Goal: Information Seeking & Learning: Check status

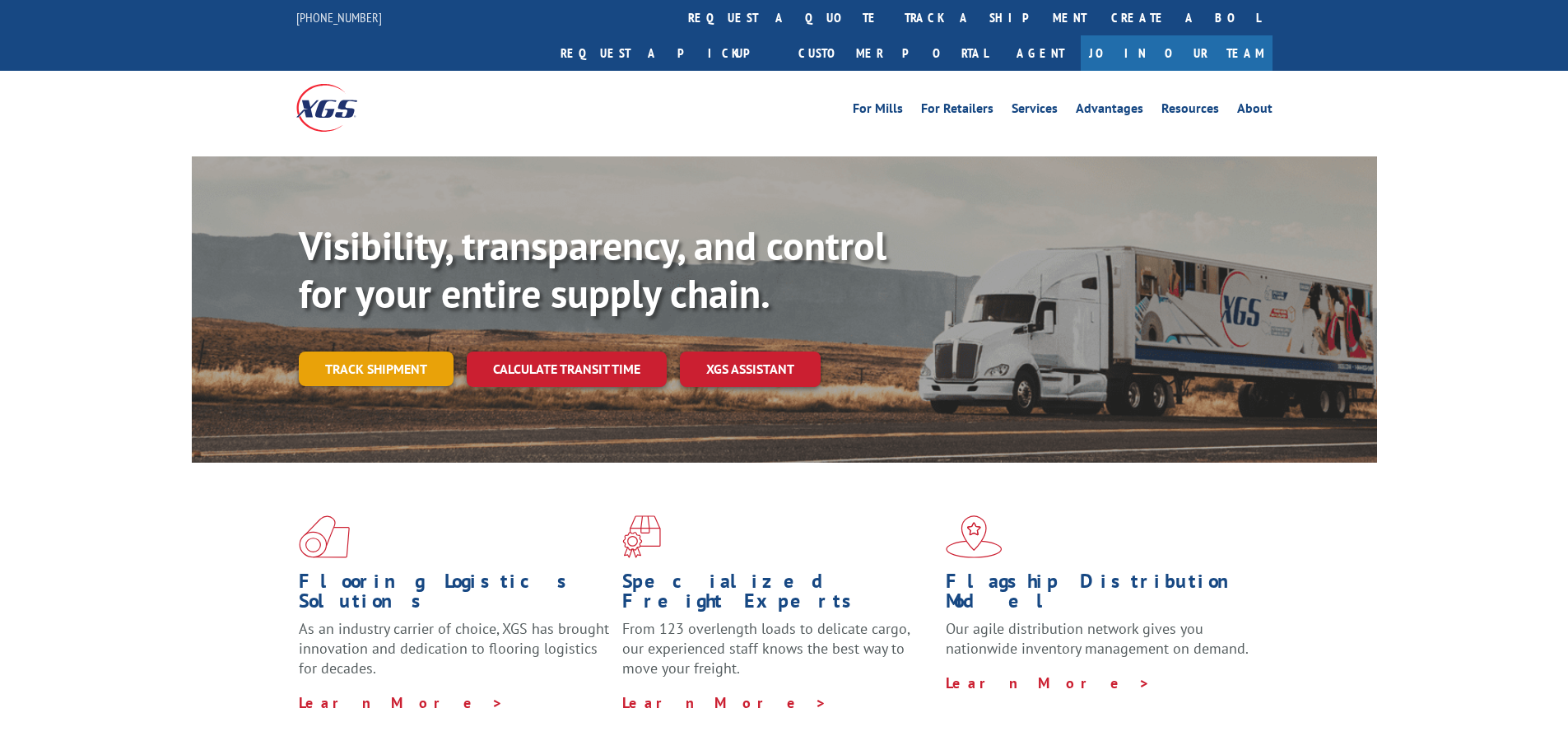
click at [381, 351] on link "Track shipment" at bounding box center [375, 369] width 155 height 35
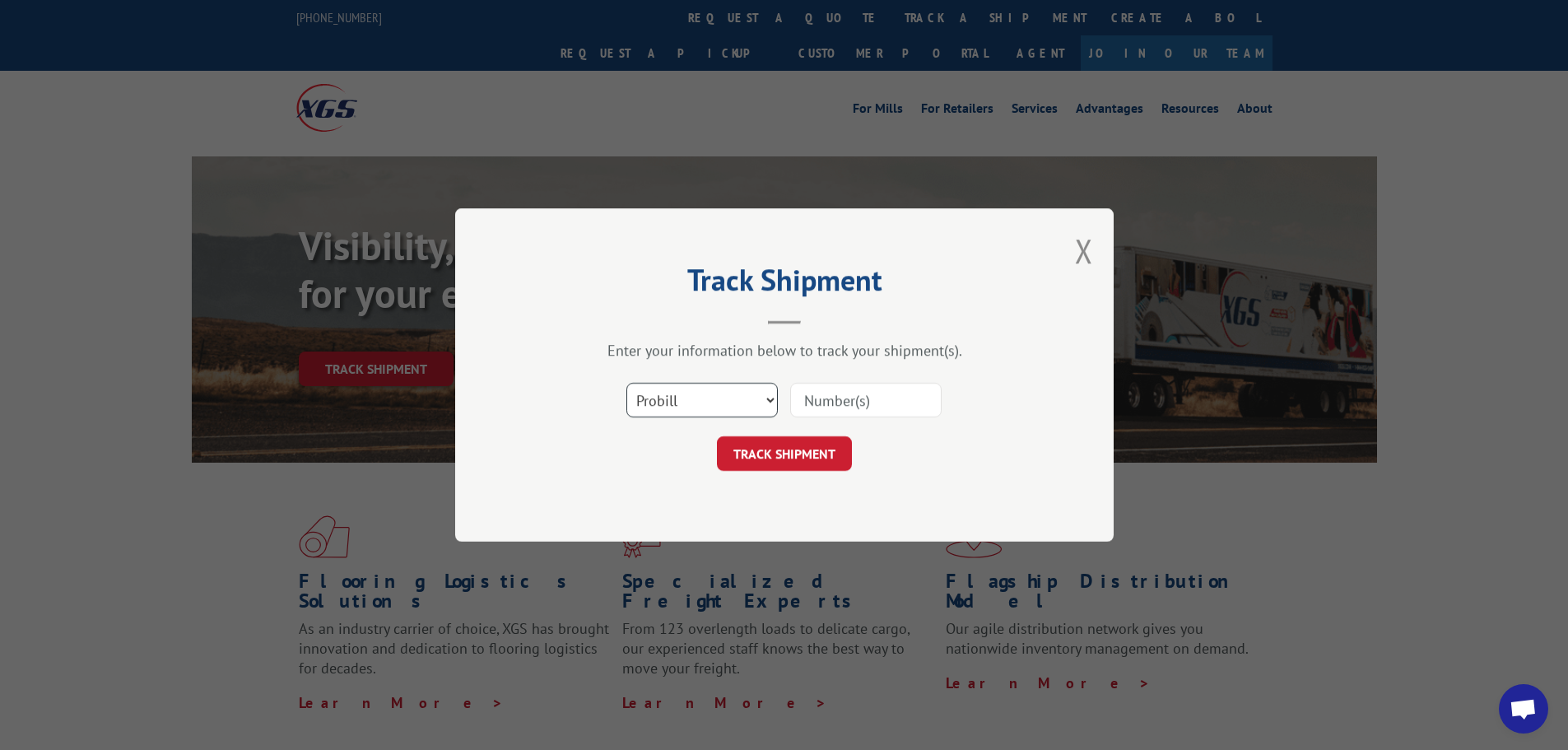
click at [679, 398] on select "Select category... Probill BOL PO" at bounding box center [702, 400] width 151 height 35
select select "bol"
click at [627, 383] on select "Select category... Probill BOL PO" at bounding box center [702, 400] width 151 height 35
click at [860, 404] on input at bounding box center [865, 400] width 151 height 35
type input "2830802"
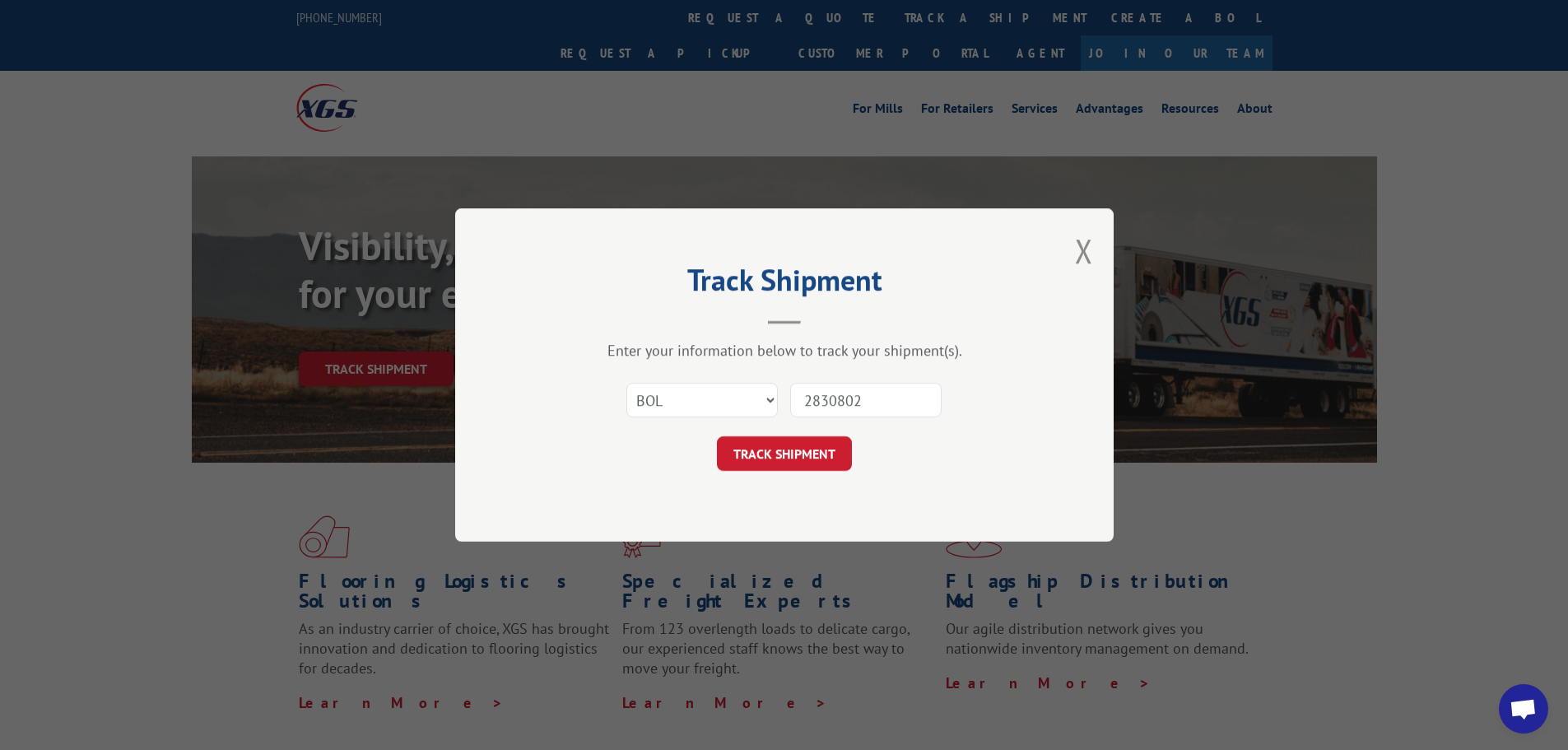
click button "TRACK SHIPMENT" at bounding box center [784, 454] width 135 height 35
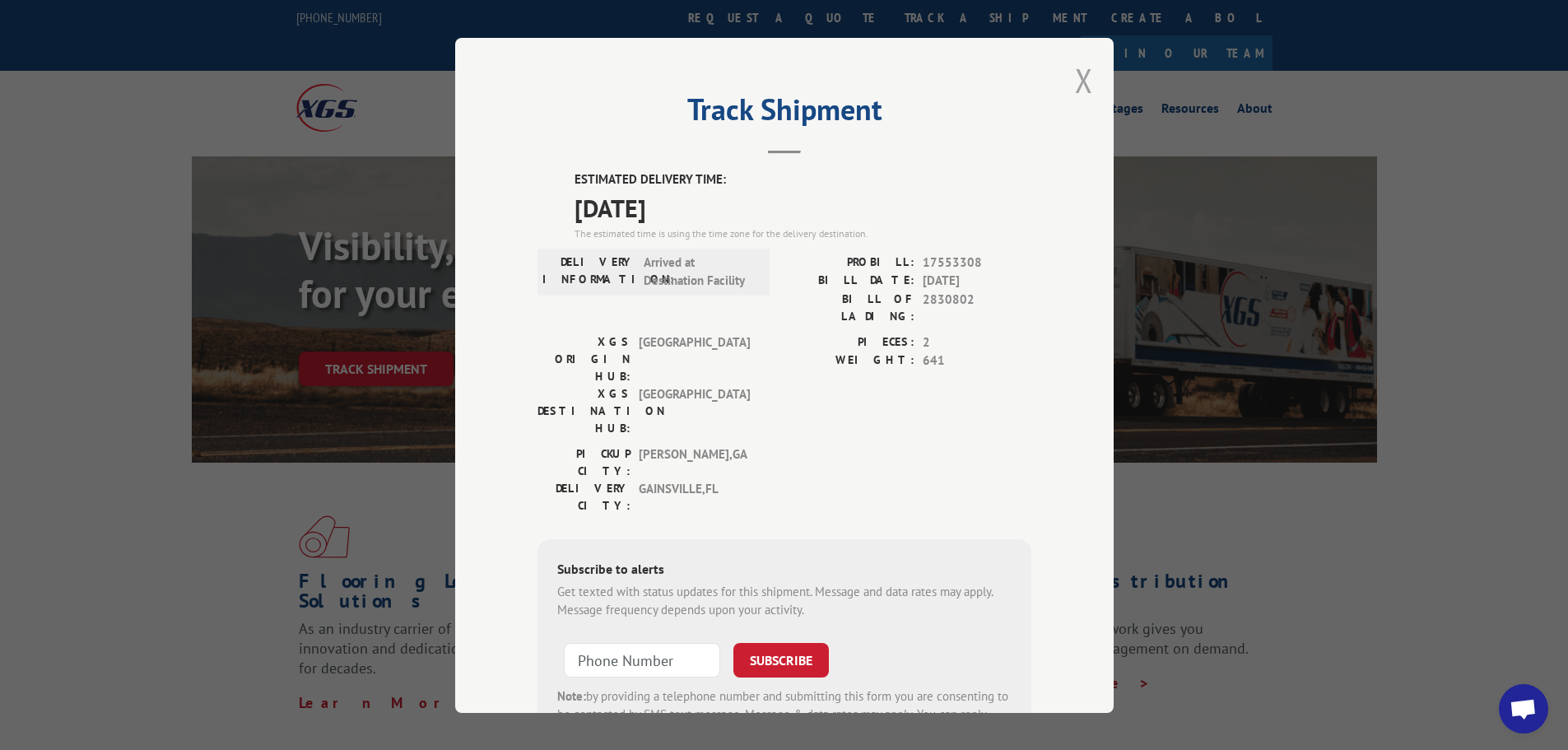
click at [1077, 77] on button "Close modal" at bounding box center [1084, 80] width 18 height 44
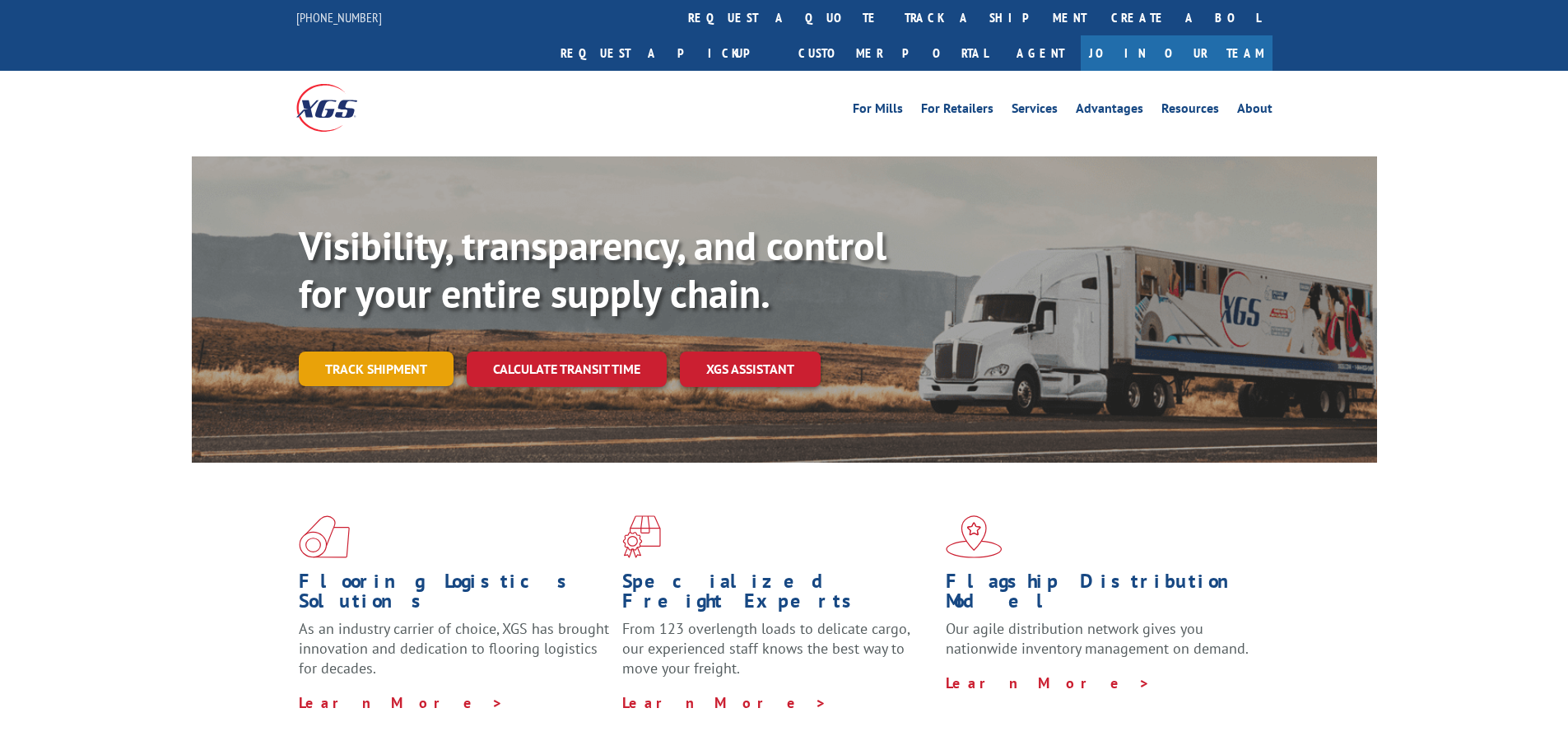
click at [439, 351] on link "Track shipment" at bounding box center [375, 369] width 155 height 35
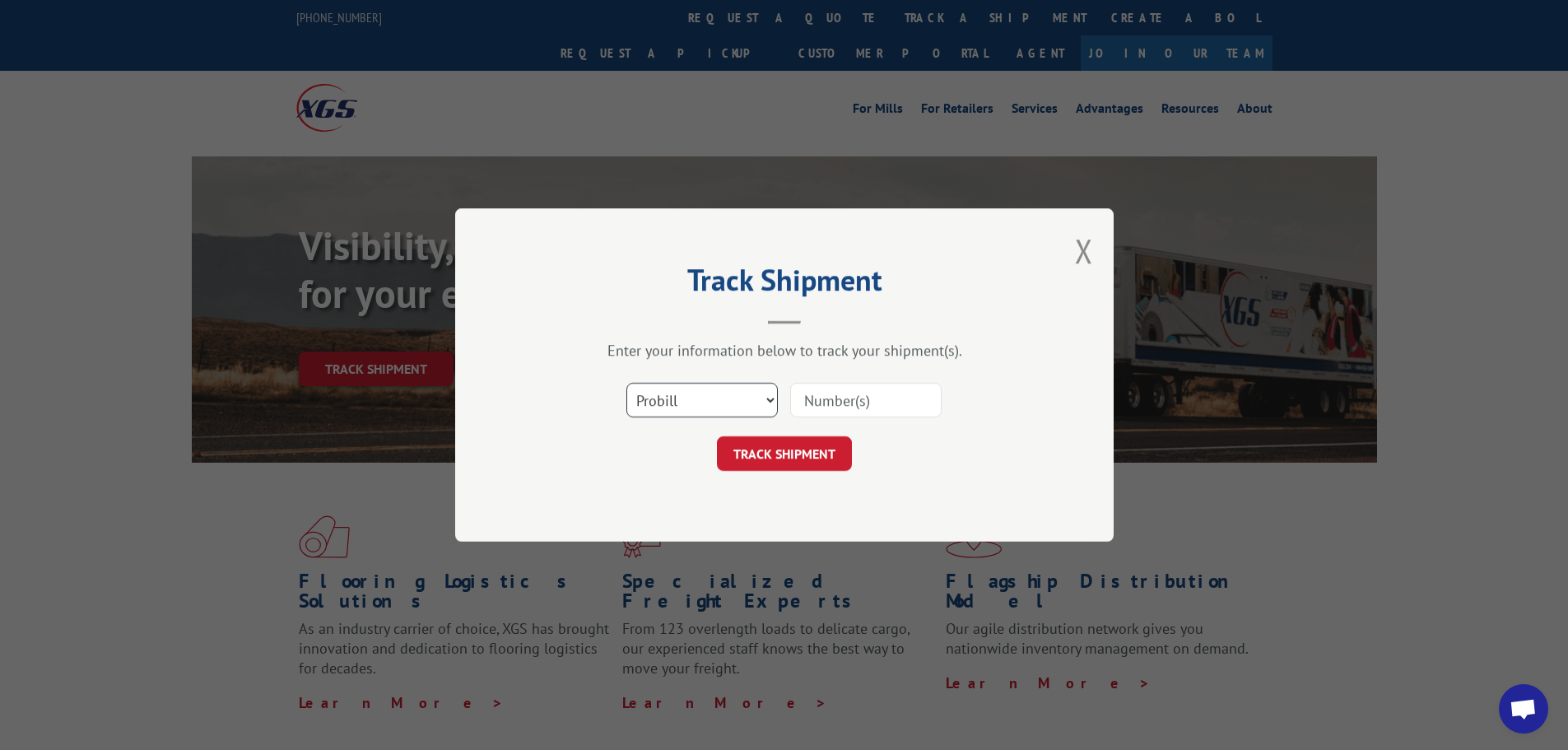
click at [690, 398] on select "Select category... Probill BOL PO" at bounding box center [702, 400] width 151 height 35
select select "bol"
click at [627, 383] on select "Select category... Probill BOL PO" at bounding box center [702, 400] width 151 height 35
click at [832, 402] on input at bounding box center [865, 400] width 151 height 35
type input "2846205"
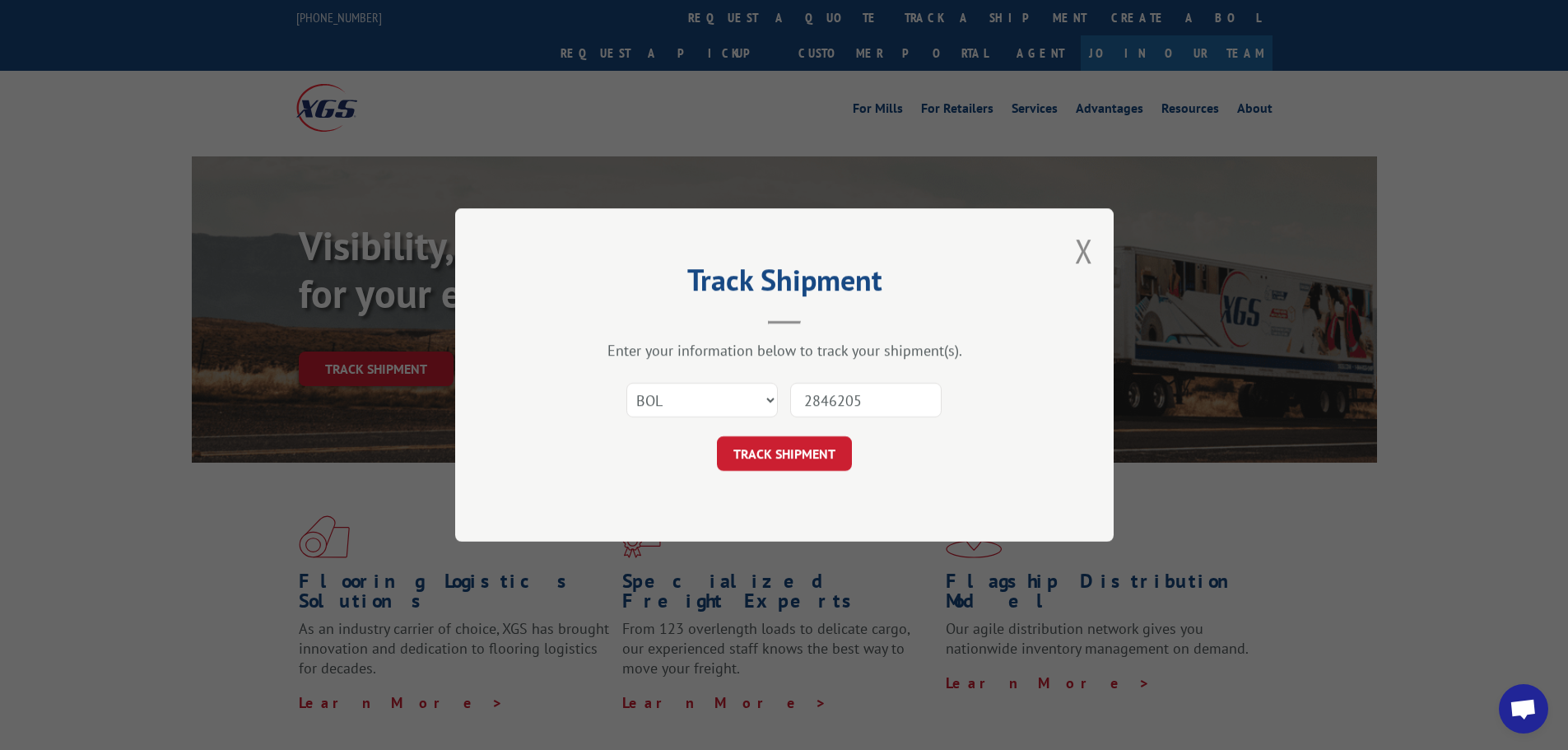
click button "TRACK SHIPMENT" at bounding box center [784, 454] width 135 height 35
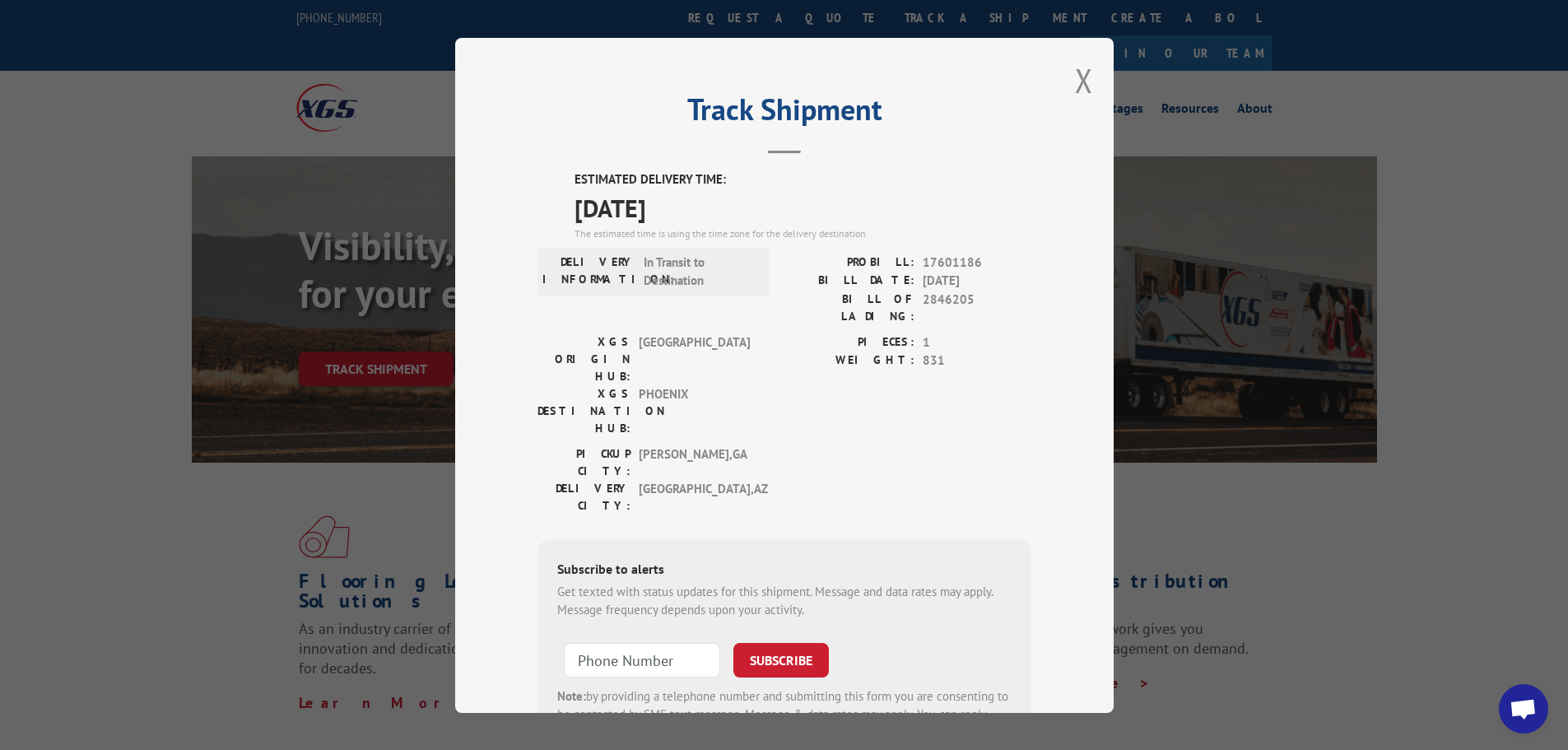
drag, startPoint x: 1073, startPoint y: 76, endPoint x: 1052, endPoint y: 73, distance: 21.2
click at [1075, 76] on button "Close modal" at bounding box center [1084, 80] width 18 height 44
